Goal: Navigation & Orientation: Find specific page/section

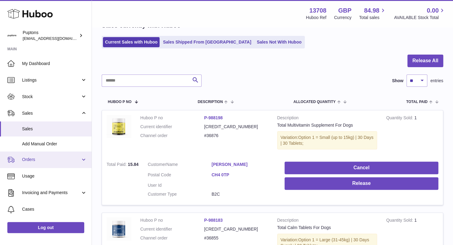
click at [42, 162] on span "Orders" at bounding box center [51, 159] width 58 height 6
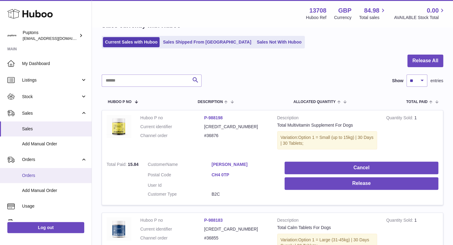
click at [37, 170] on link "Orders" at bounding box center [46, 175] width 92 height 15
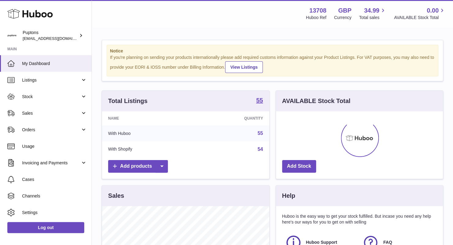
scroll to position [95, 167]
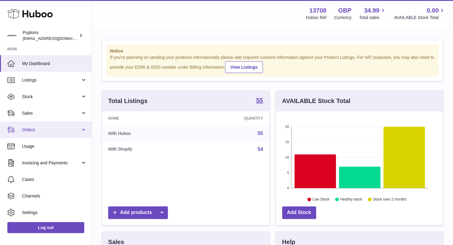
click at [46, 128] on span "Orders" at bounding box center [51, 130] width 58 height 6
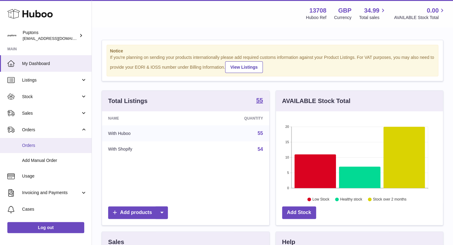
click at [42, 147] on span "Orders" at bounding box center [54, 145] width 65 height 6
